Goal: Complete application form

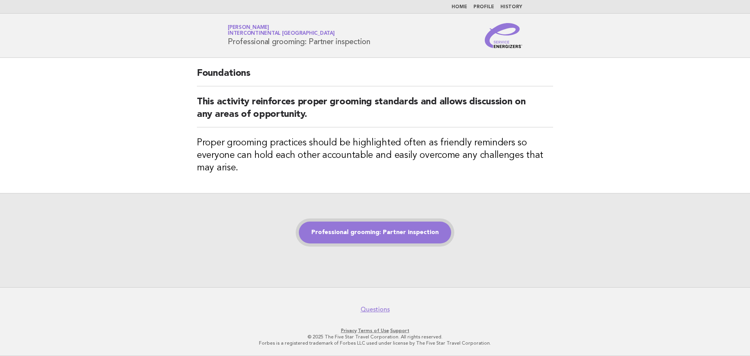
click at [401, 228] on link "Professional grooming: Partner inspection" at bounding box center [375, 232] width 152 height 22
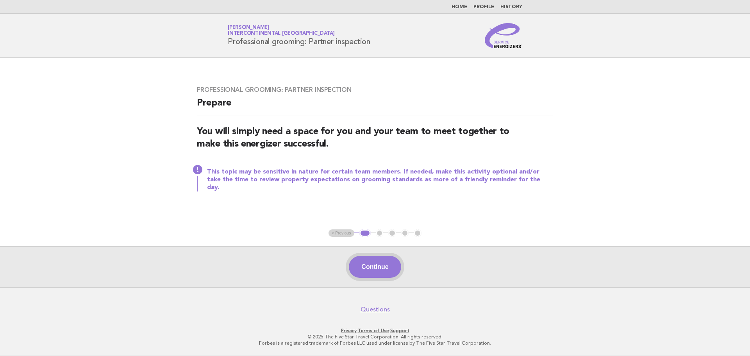
click at [374, 272] on button "Continue" at bounding box center [375, 267] width 52 height 22
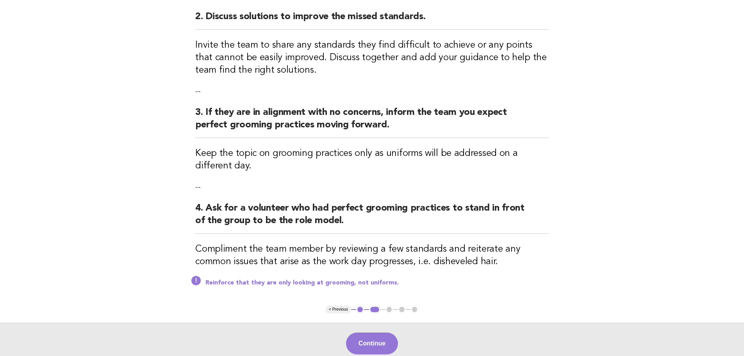
scroll to position [280, 0]
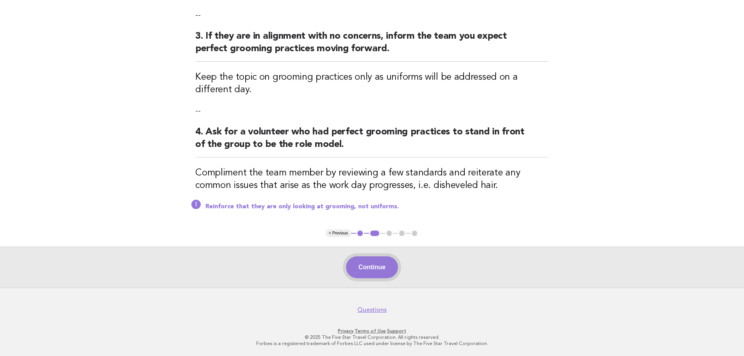
click at [388, 267] on button "Continue" at bounding box center [372, 267] width 52 height 22
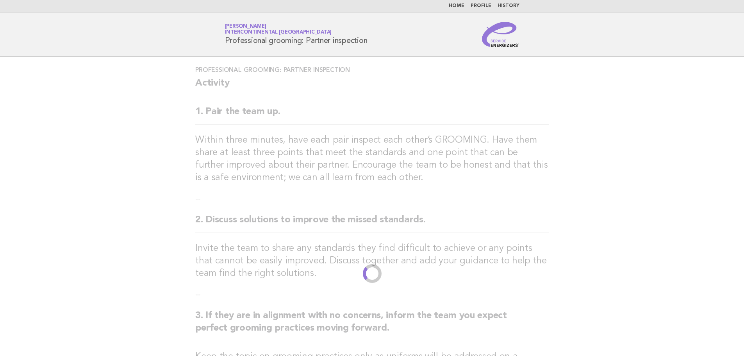
scroll to position [0, 0]
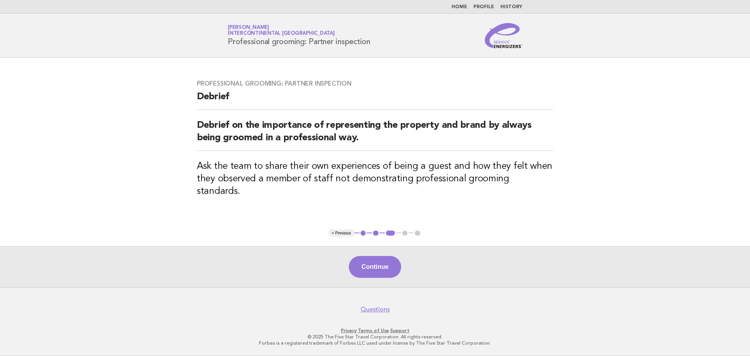
click at [388, 267] on button "Continue" at bounding box center [375, 267] width 52 height 22
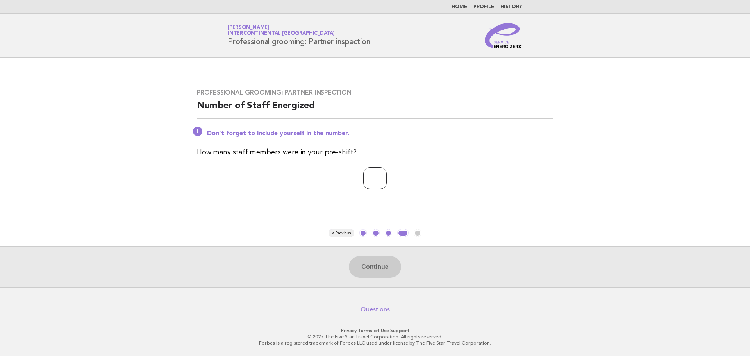
click at [370, 178] on input "number" at bounding box center [374, 178] width 23 height 22
type input "**"
click at [384, 270] on button "Continue" at bounding box center [375, 267] width 52 height 22
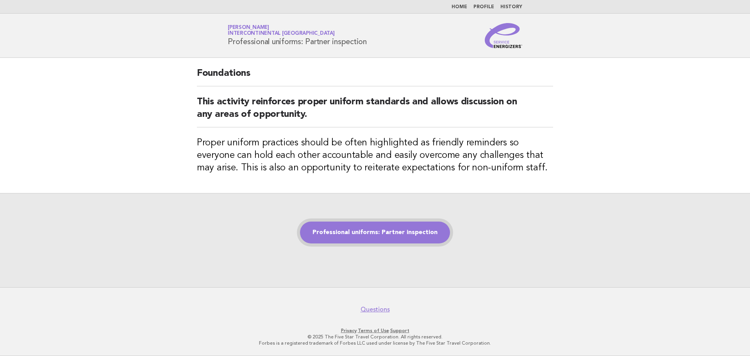
click at [424, 230] on link "Professional uniforms: Partner inspection" at bounding box center [375, 232] width 150 height 22
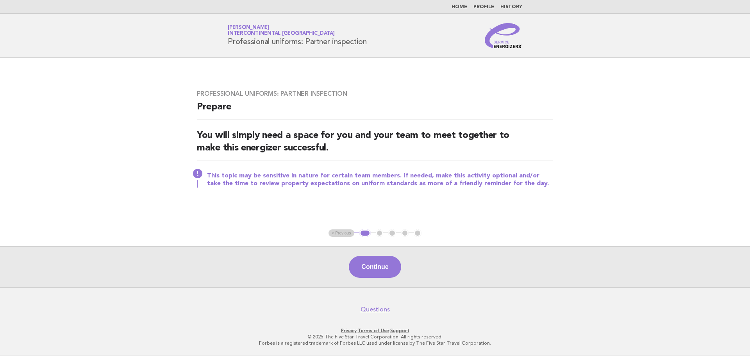
click at [392, 252] on div "Continue" at bounding box center [375, 266] width 750 height 41
click at [397, 272] on button "Continue" at bounding box center [375, 267] width 52 height 22
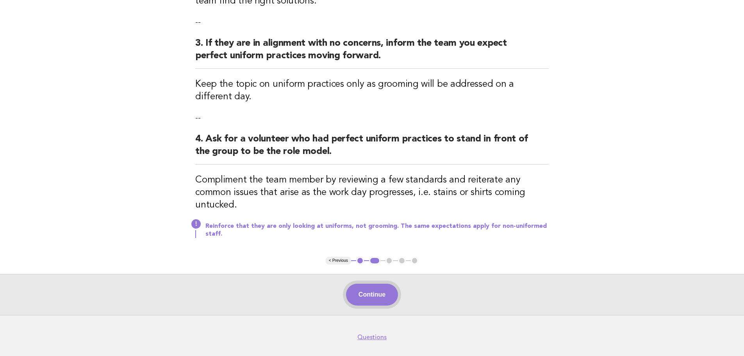
click at [384, 300] on button "Continue" at bounding box center [372, 295] width 52 height 22
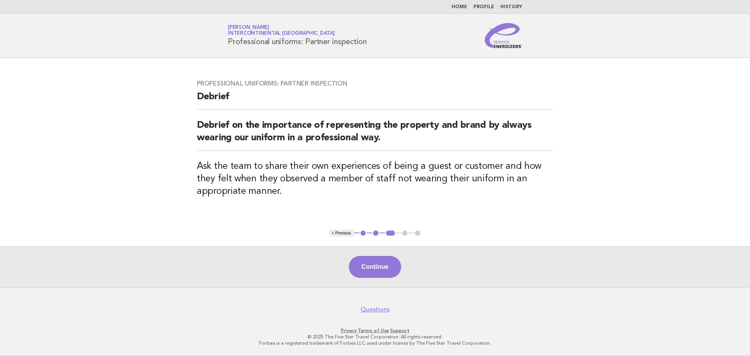
click at [395, 268] on button "Continue" at bounding box center [375, 267] width 52 height 22
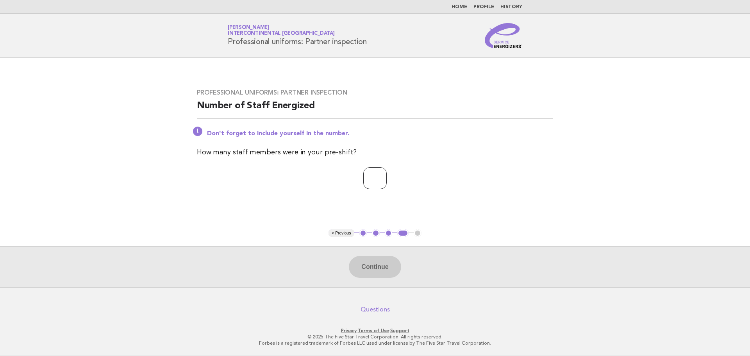
click at [363, 183] on input "number" at bounding box center [374, 178] width 23 height 22
type input "**"
click at [382, 268] on button "Continue" at bounding box center [375, 267] width 52 height 22
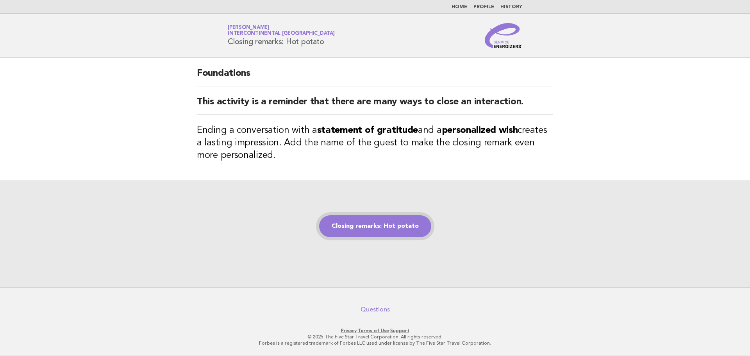
click at [386, 234] on link "Closing remarks: Hot potato" at bounding box center [375, 226] width 112 height 22
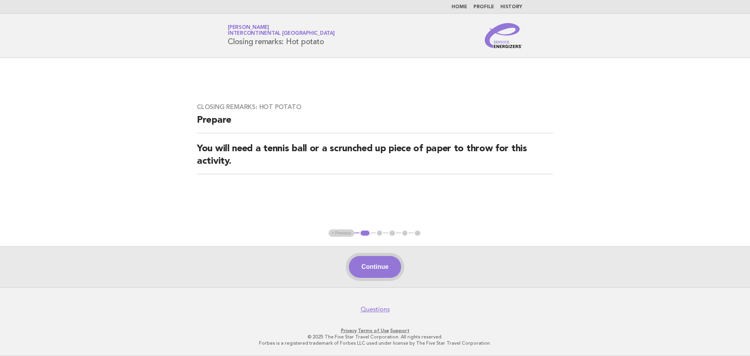
click at [387, 266] on button "Continue" at bounding box center [375, 267] width 52 height 22
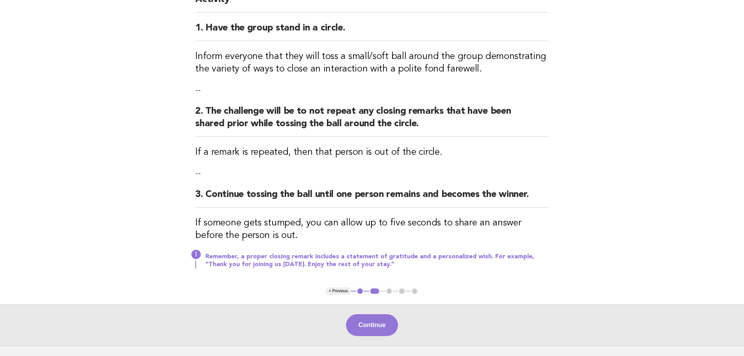
scroll to position [155, 0]
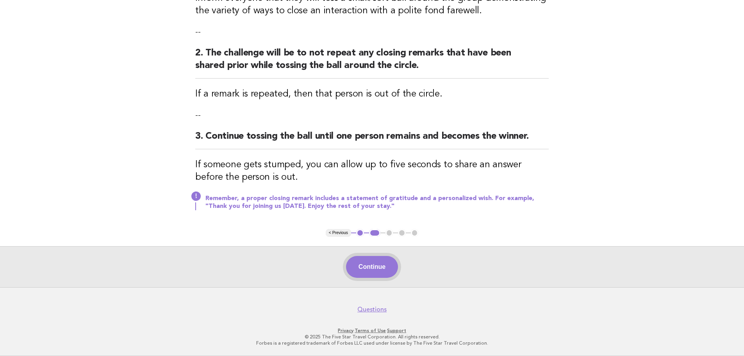
click at [382, 276] on button "Continue" at bounding box center [372, 267] width 52 height 22
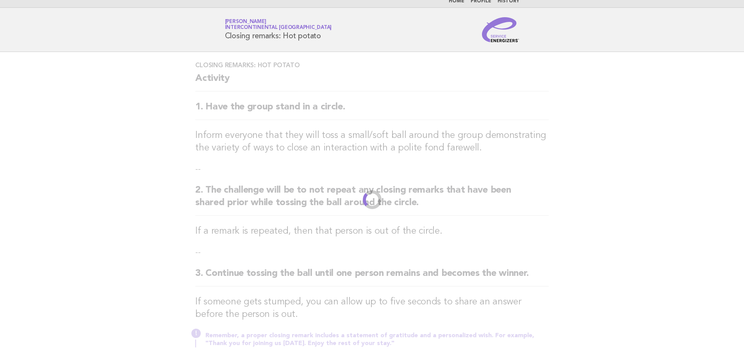
scroll to position [0, 0]
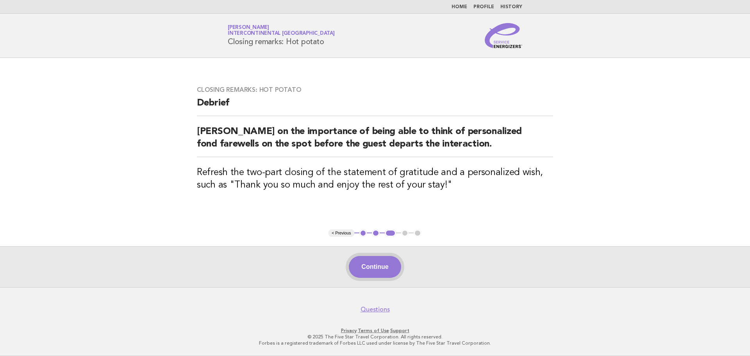
click at [393, 264] on button "Continue" at bounding box center [375, 267] width 52 height 22
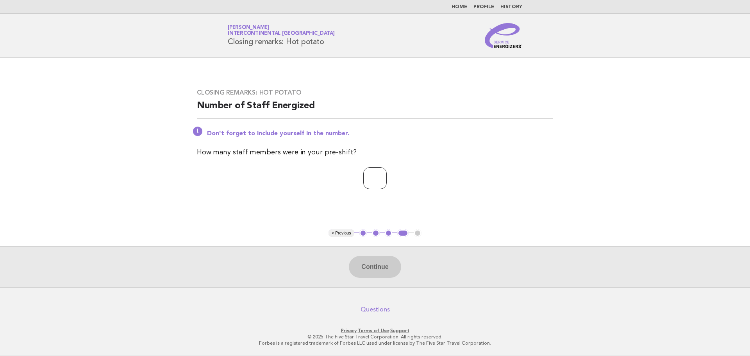
click at [373, 183] on input "number" at bounding box center [374, 178] width 23 height 22
type input "**"
click at [366, 266] on button "Continue" at bounding box center [375, 267] width 52 height 22
